Goal: Check status: Check status

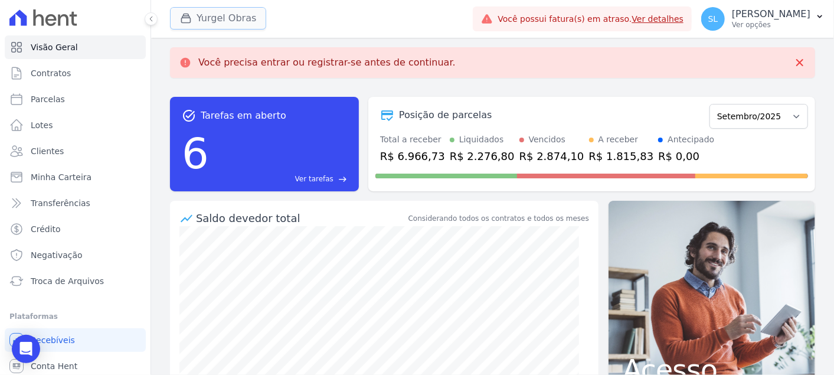
click at [241, 17] on button "Yurgel Obras" at bounding box center [218, 18] width 96 height 22
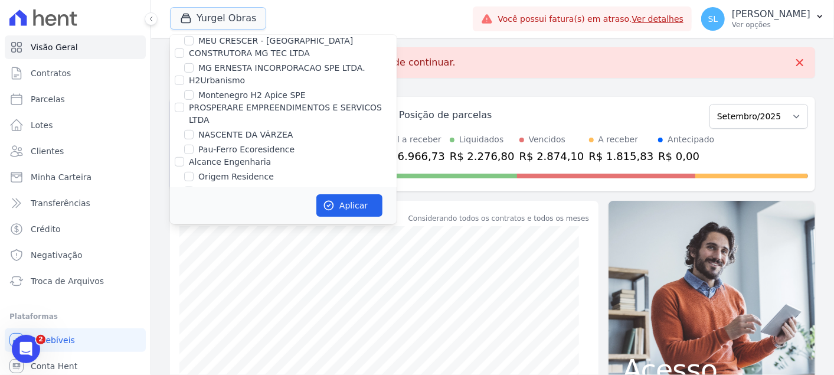
scroll to position [552, 0]
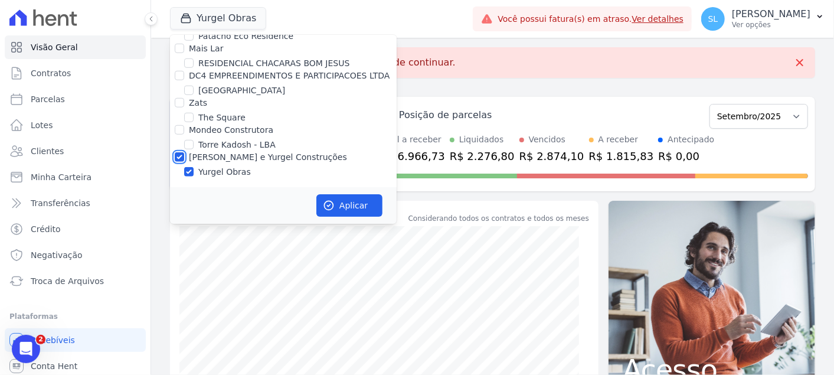
click at [181, 157] on input "[PERSON_NAME] e Yurgel Construções" at bounding box center [179, 156] width 9 height 9
checkbox input "false"
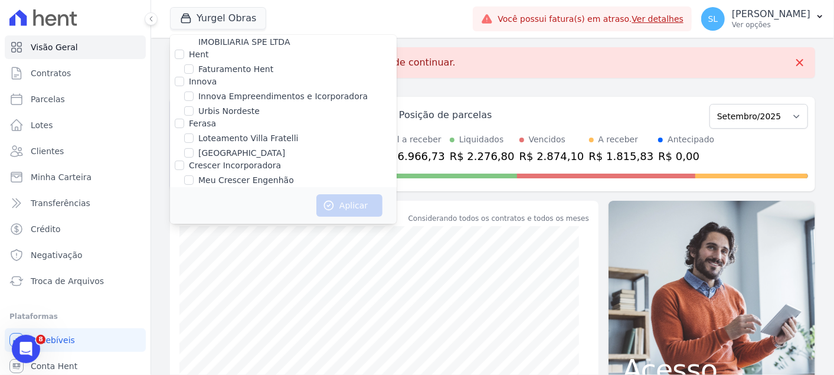
scroll to position [158, 0]
click at [186, 93] on input "Innova Empreendimentos e Icorporadora" at bounding box center [188, 96] width 9 height 9
checkbox input "true"
click at [187, 106] on div at bounding box center [188, 112] width 9 height 12
click at [194, 111] on div "Urbis Nordeste" at bounding box center [283, 112] width 227 height 12
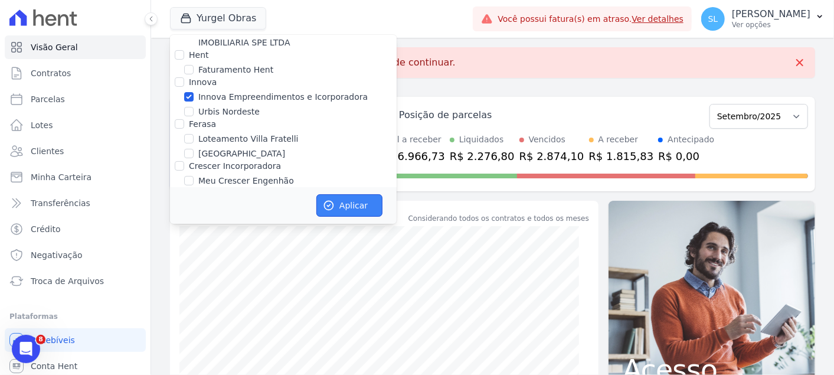
click at [381, 211] on button "Aplicar" at bounding box center [349, 205] width 66 height 22
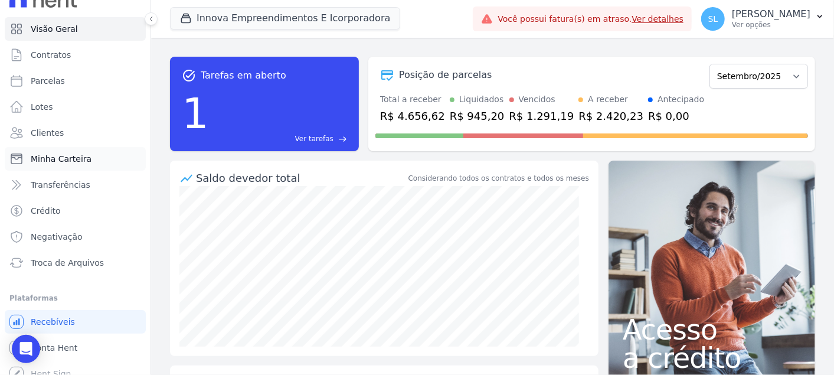
scroll to position [28, 0]
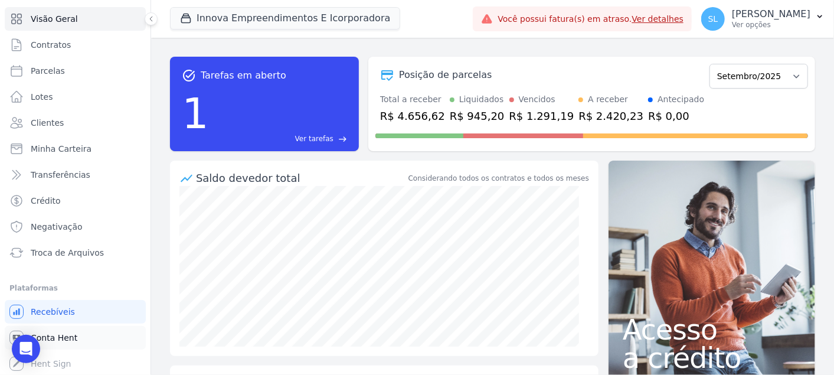
click at [88, 335] on link "Conta Hent" at bounding box center [75, 338] width 141 height 24
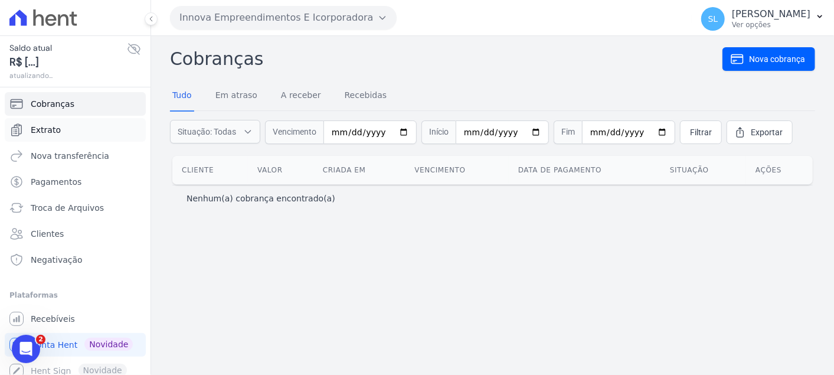
click at [40, 133] on span "Extrato" at bounding box center [46, 130] width 30 height 12
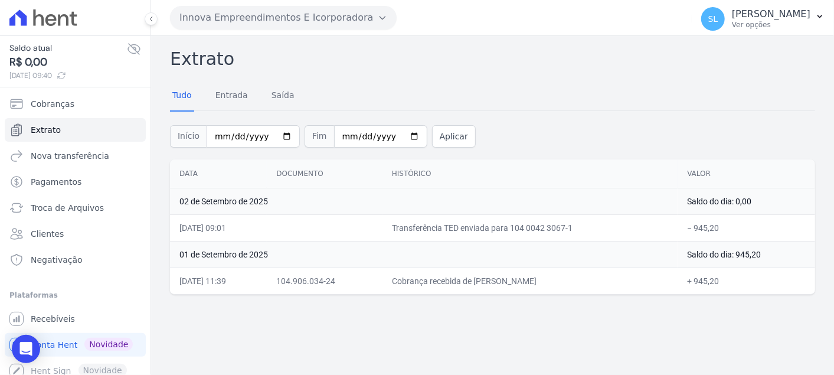
click at [251, 19] on button "Innova Empreendimentos E Icorporadora" at bounding box center [283, 18] width 227 height 24
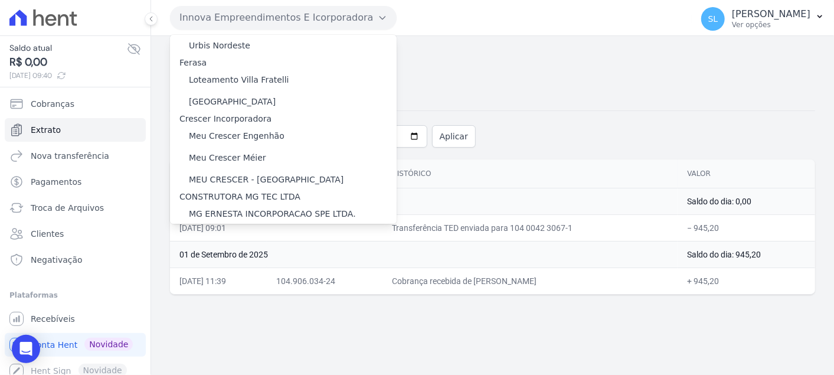
scroll to position [152, 0]
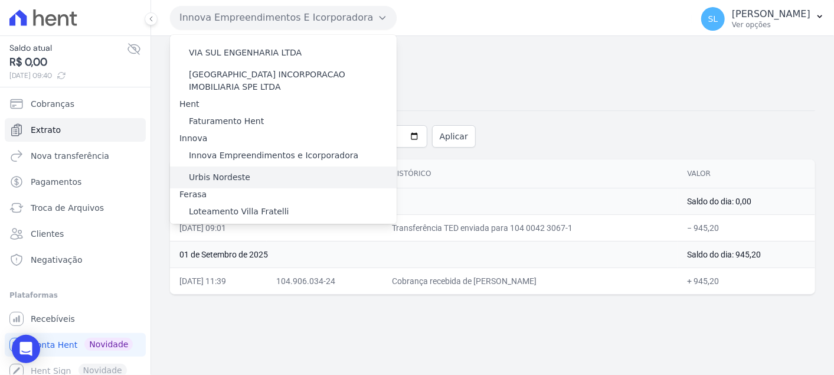
click at [227, 171] on label "Urbis Nordeste" at bounding box center [219, 177] width 61 height 12
click at [0, 0] on input "Urbis Nordeste" at bounding box center [0, 0] width 0 height 0
